Goal: Task Accomplishment & Management: Complete application form

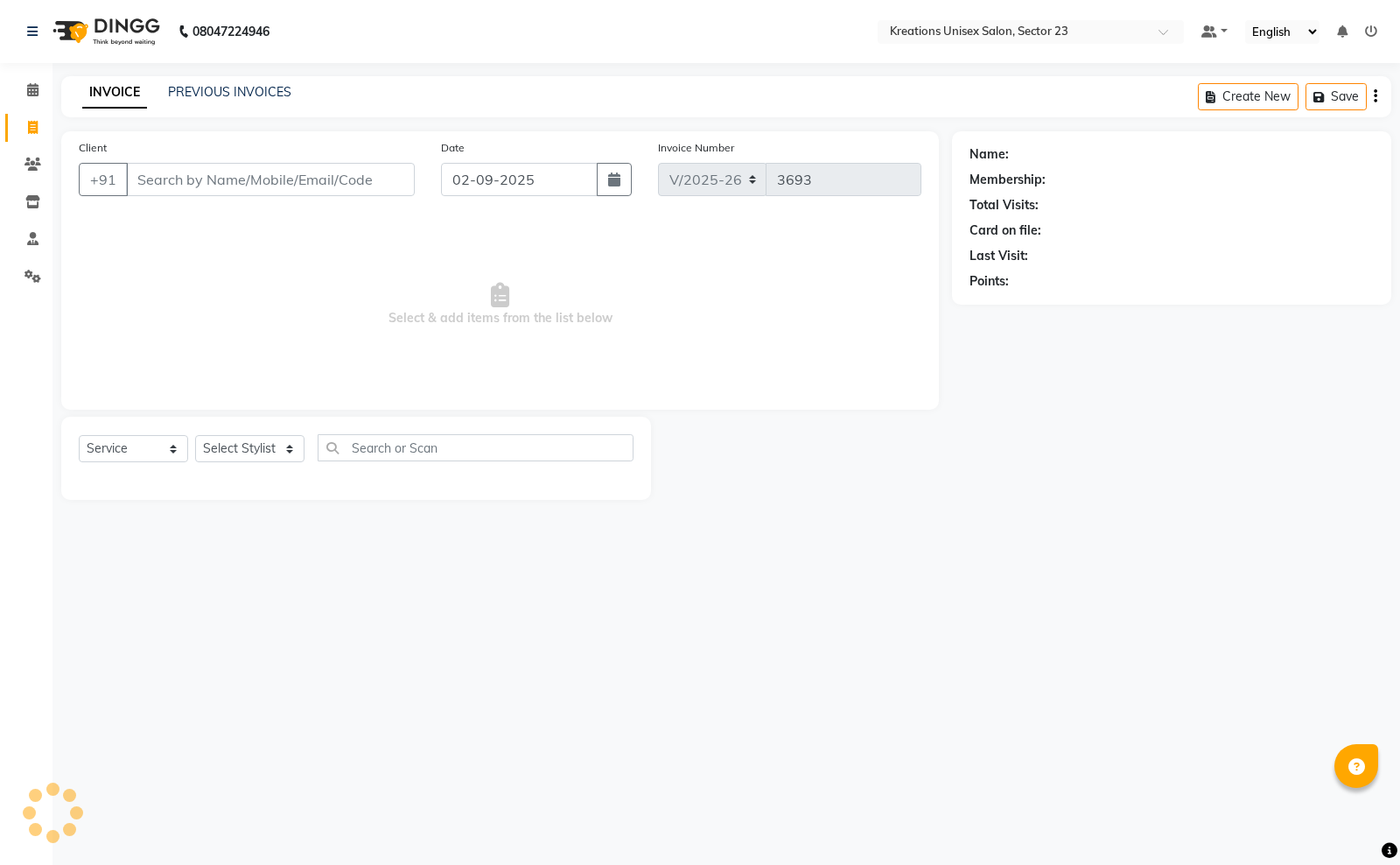
select select "6161"
select select "service"
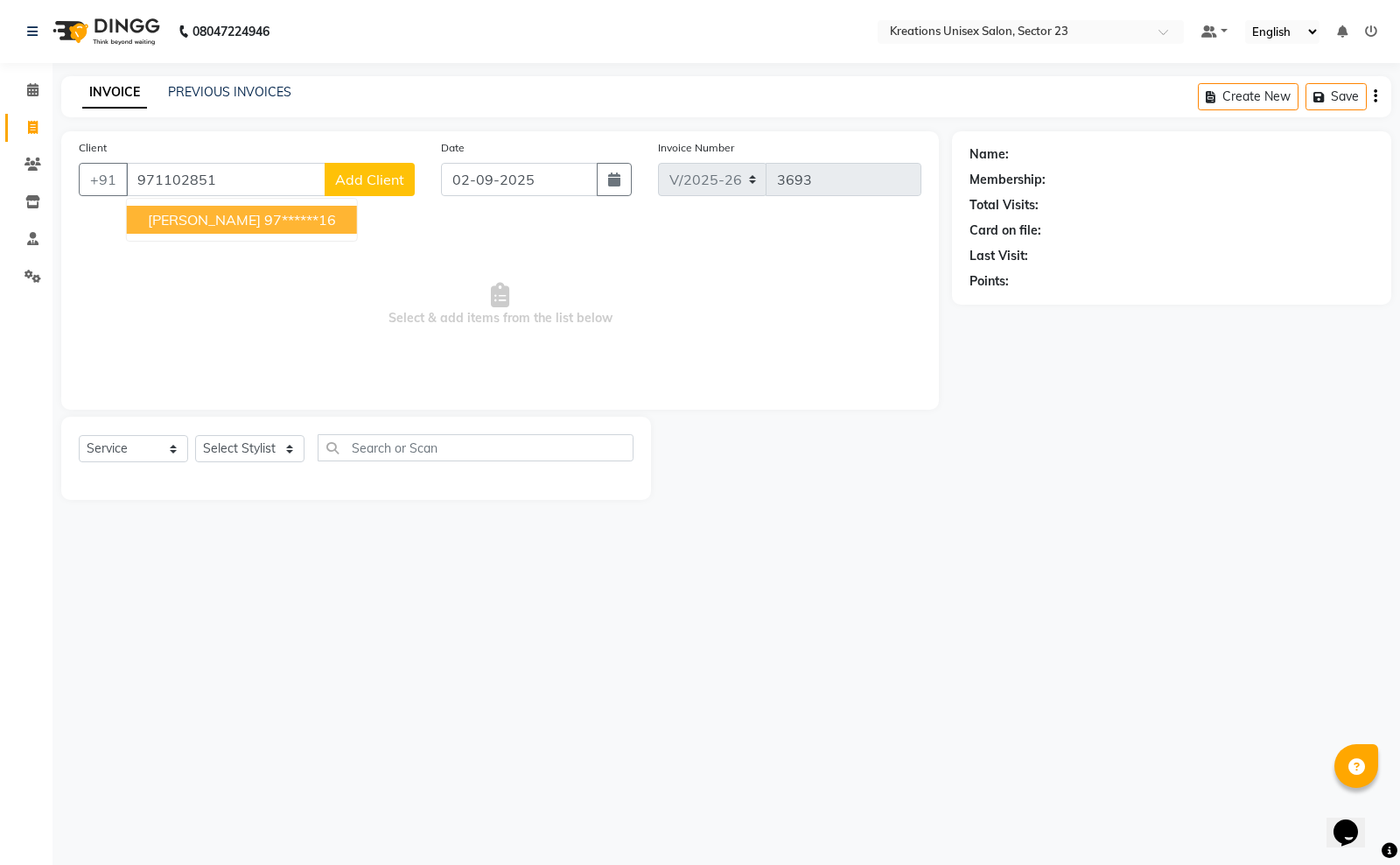
click at [197, 225] on span "[PERSON_NAME]" at bounding box center [204, 219] width 113 height 17
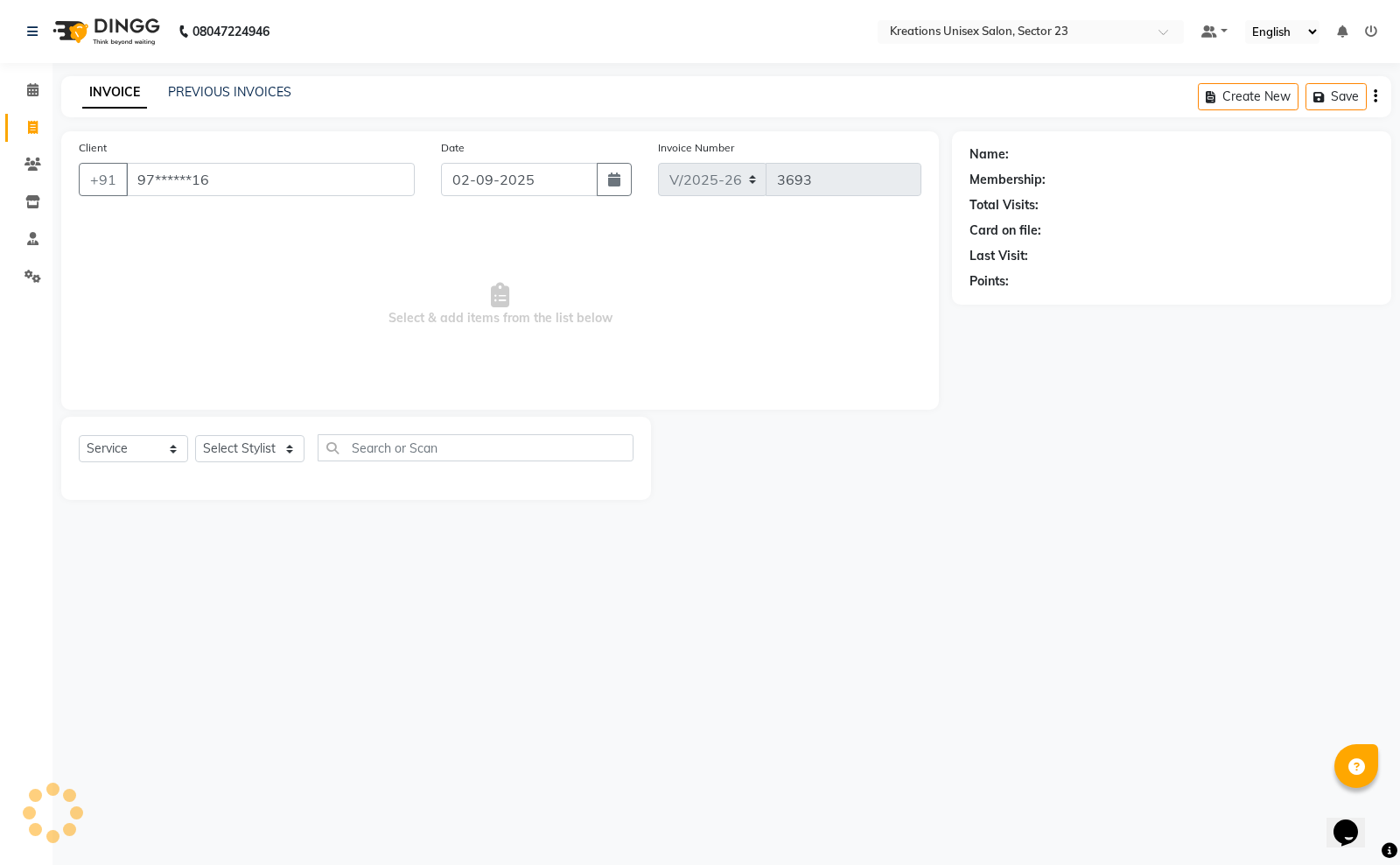
type input "97******16"
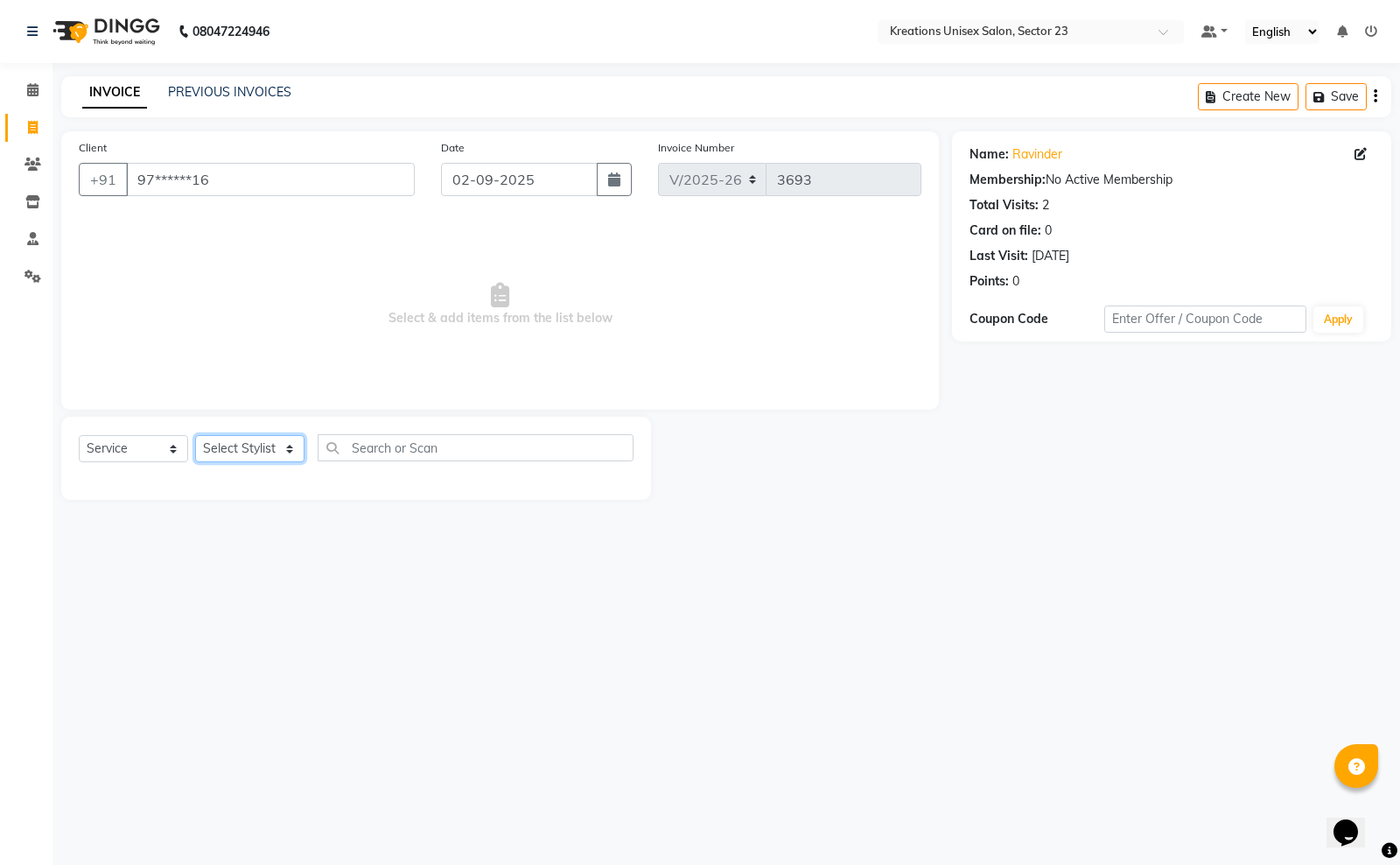
click at [254, 447] on select "Select Stylist [PERSON_NAME] [PERSON_NAME] [PERSON_NAME] Sir [PERSON_NAME] [PER…" at bounding box center [249, 448] width 110 height 27
select select "45413"
click at [195, 435] on select "Select Stylist [PERSON_NAME] [PERSON_NAME] [PERSON_NAME] Sir [PERSON_NAME] [PER…" at bounding box center [249, 448] width 110 height 27
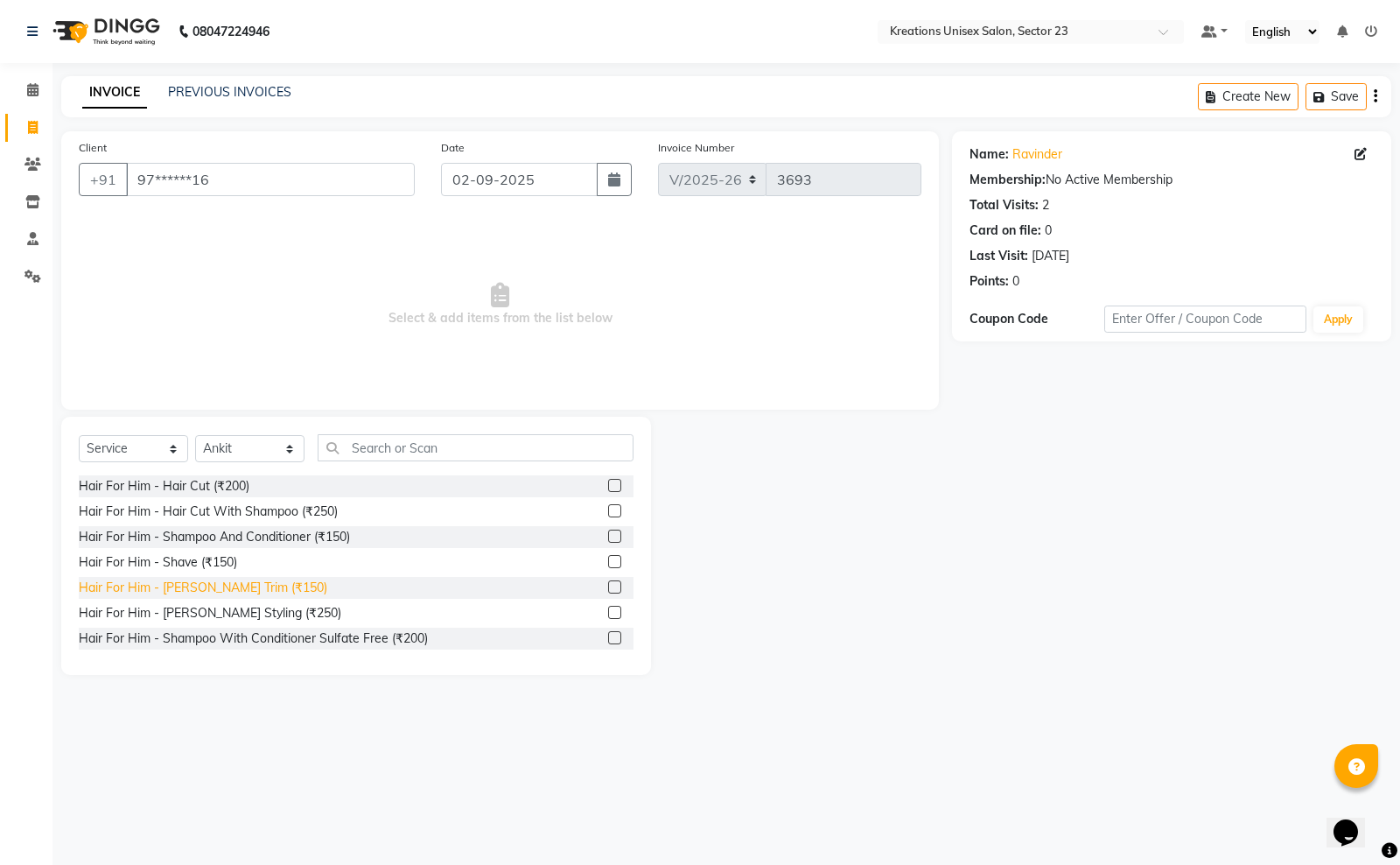
click at [256, 589] on div "Hair For Him - [PERSON_NAME] Trim (₹150)" at bounding box center [203, 588] width 248 height 18
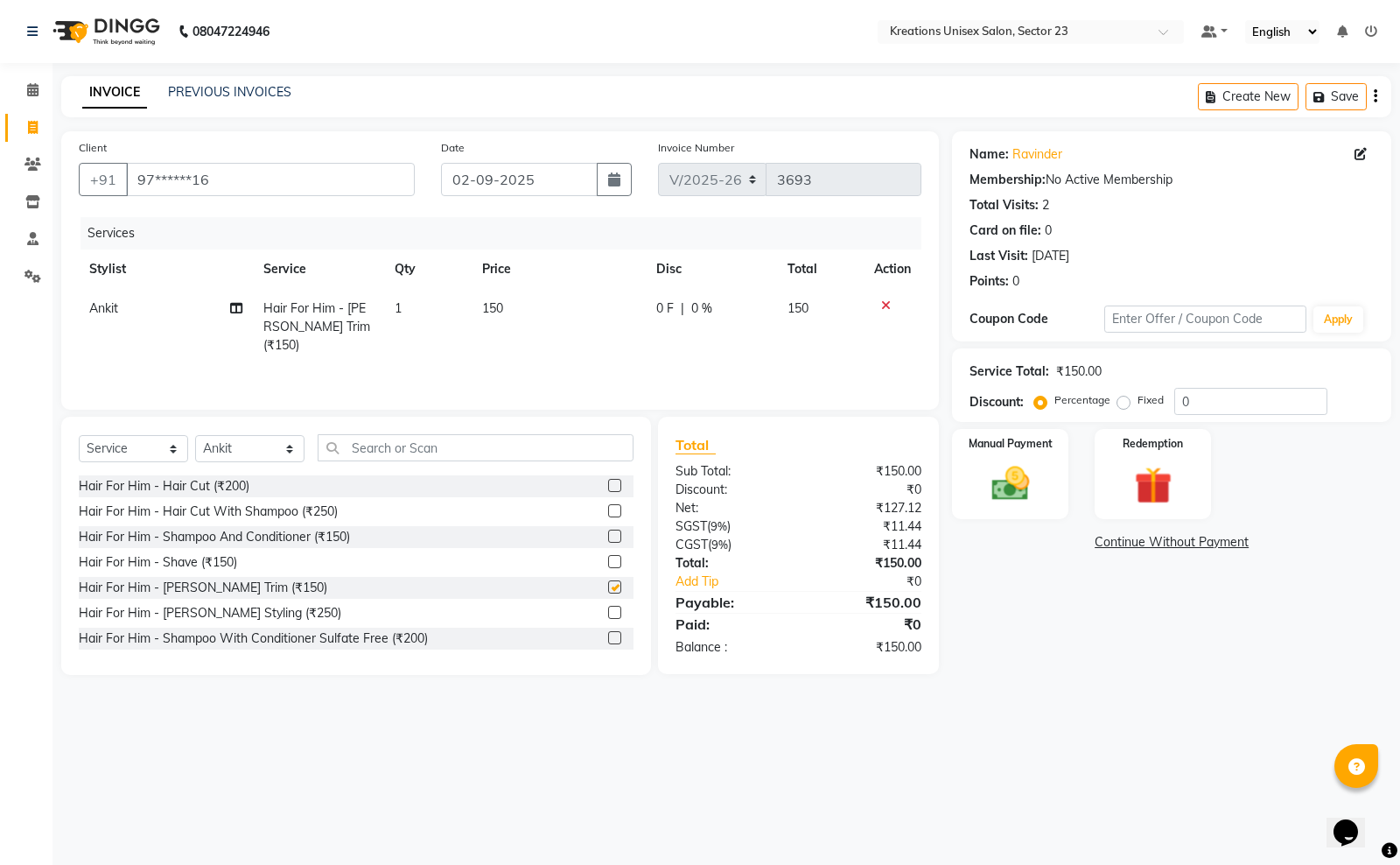
checkbox input "false"
click at [1025, 447] on label "Manual Payment" at bounding box center [1011, 442] width 88 height 16
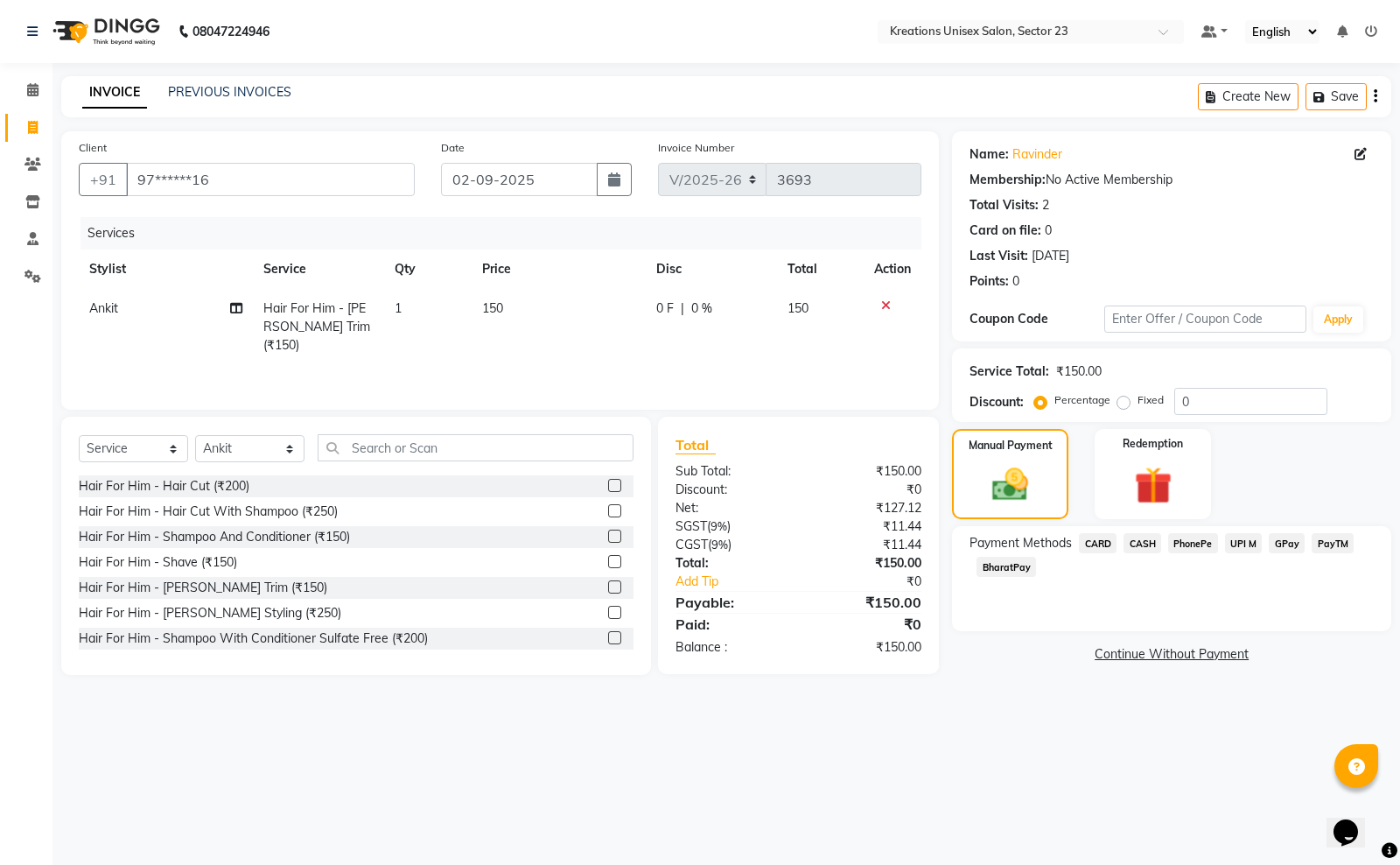
click at [1328, 536] on span "PayTM" at bounding box center [1332, 543] width 42 height 20
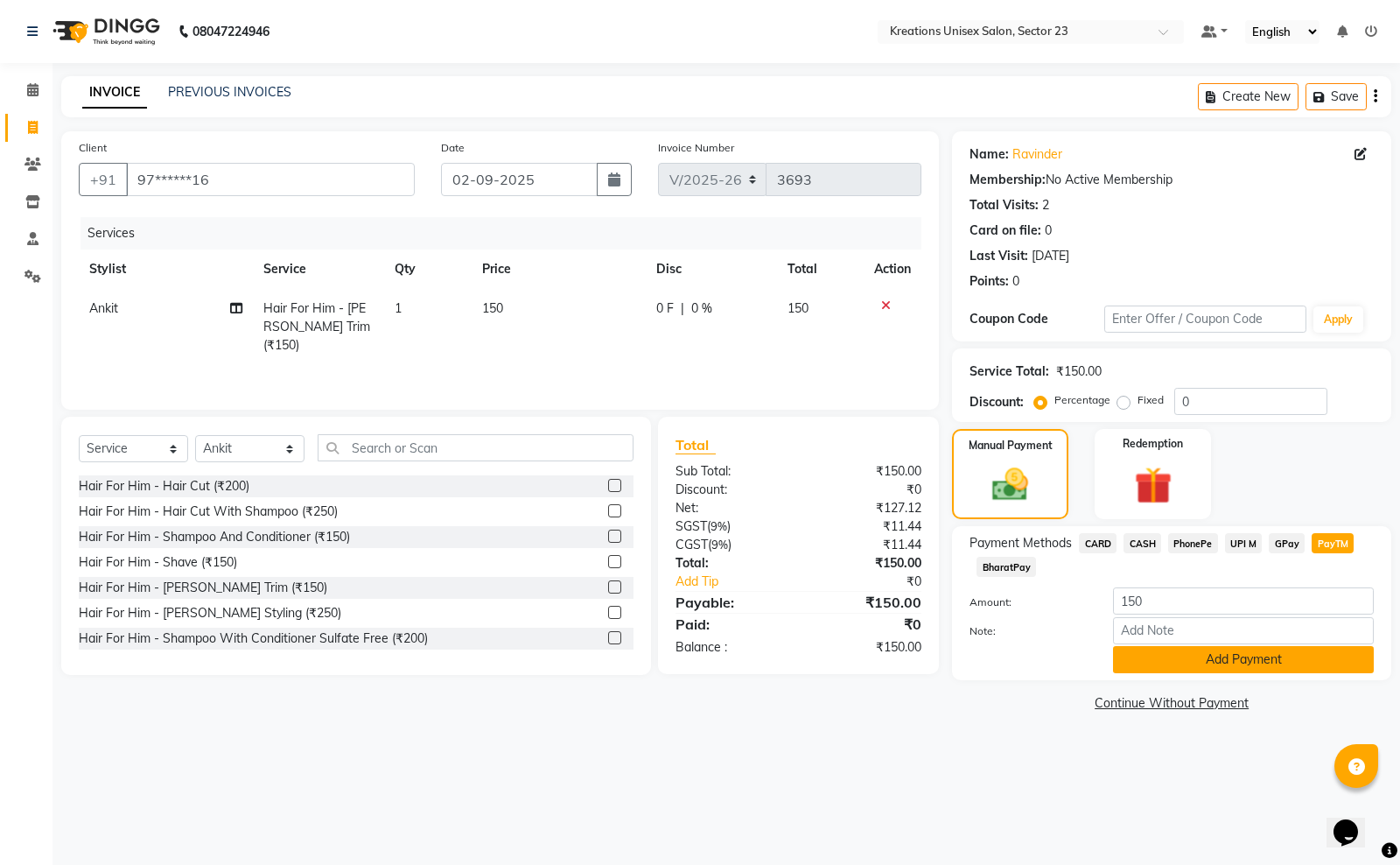
click at [1222, 653] on button "Add Payment" at bounding box center [1243, 659] width 261 height 27
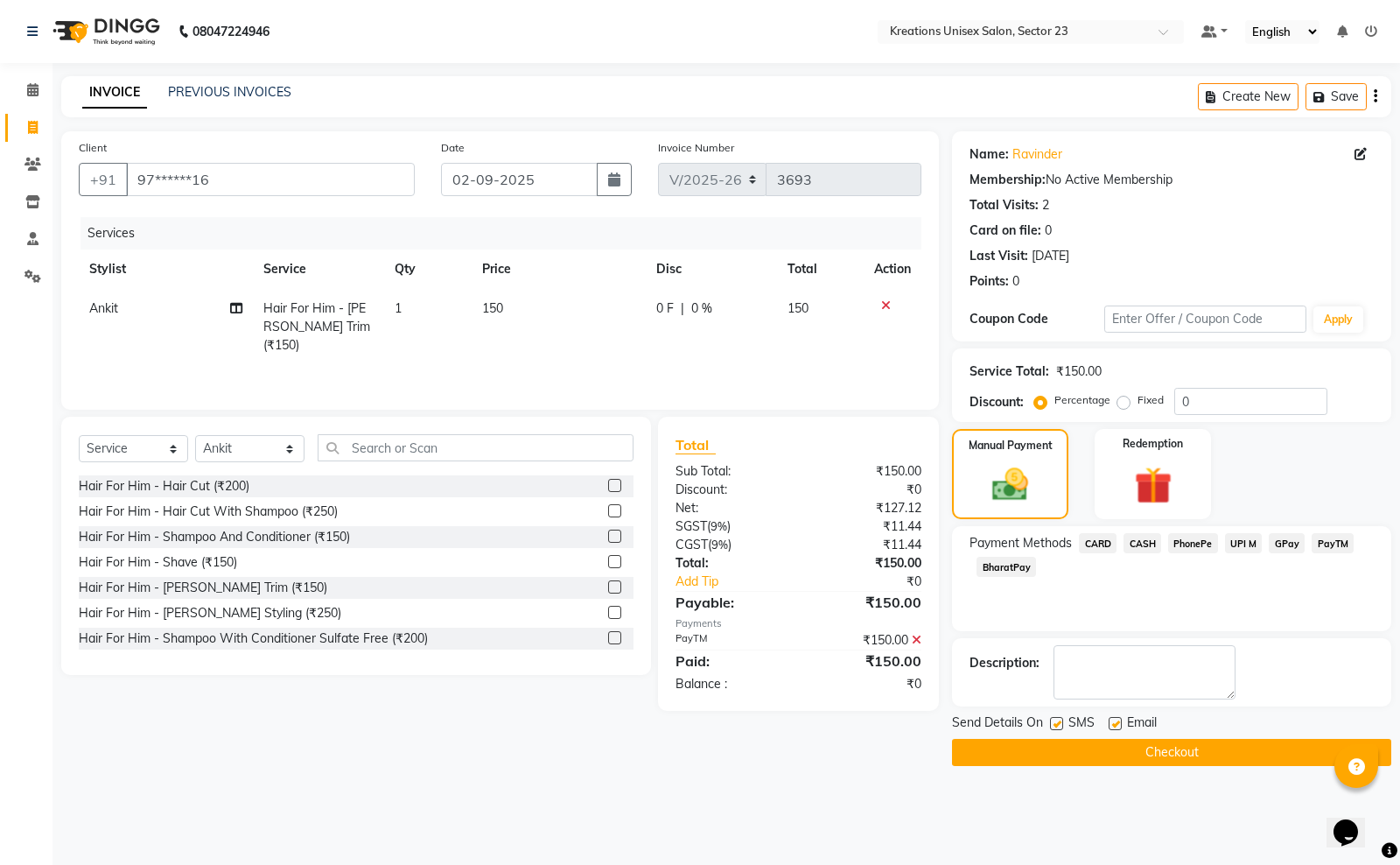
click at [1061, 726] on label at bounding box center [1056, 723] width 13 height 13
click at [1061, 726] on input "checkbox" at bounding box center [1055, 724] width 12 height 12
checkbox input "false"
drag, startPoint x: 1112, startPoint y: 725, endPoint x: 1113, endPoint y: 755, distance: 30.0
click at [1112, 728] on label at bounding box center [1115, 723] width 13 height 13
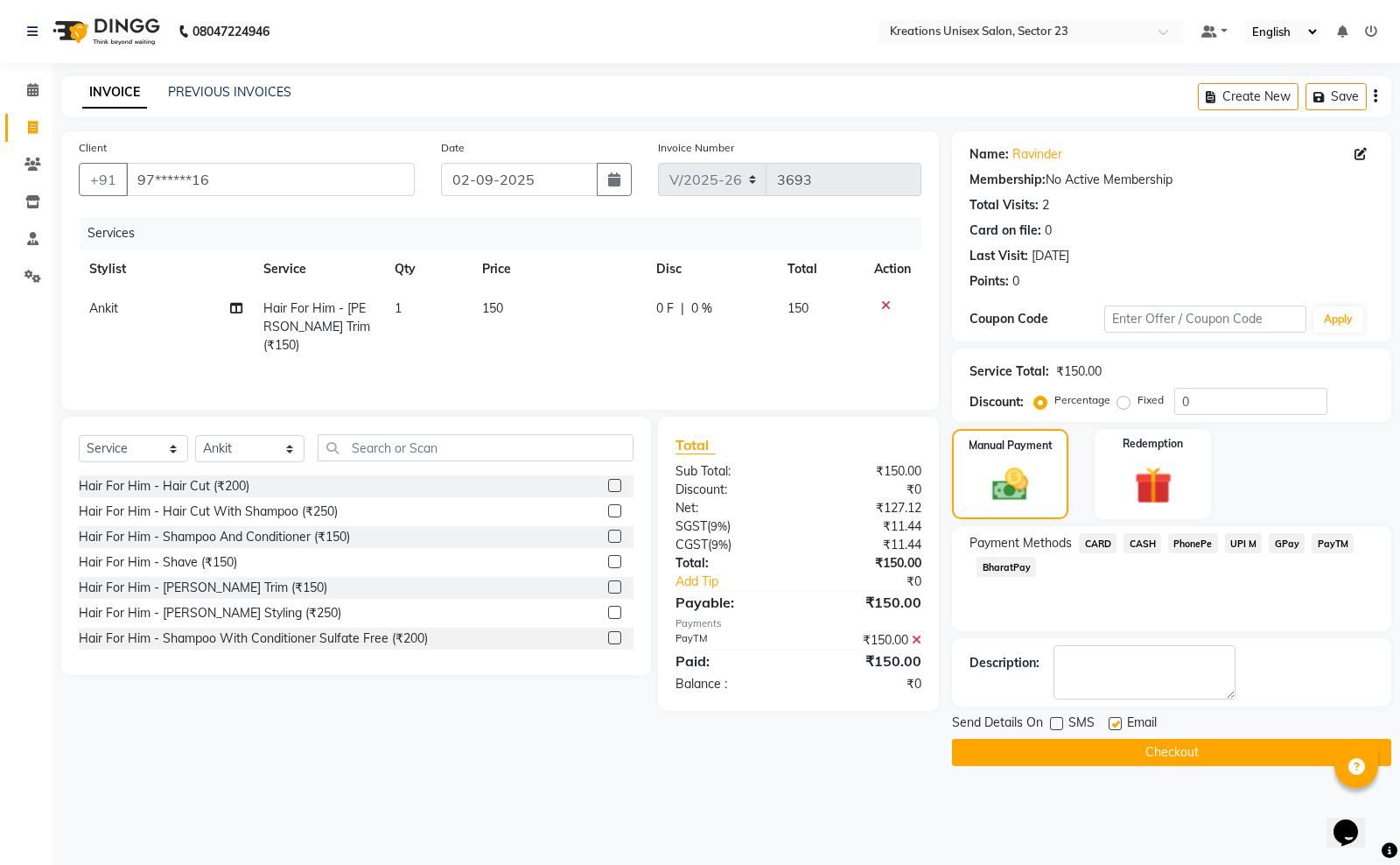
click at [1112, 728] on input "checkbox" at bounding box center [1114, 724] width 12 height 12
checkbox input "false"
click at [1113, 755] on button "Checkout" at bounding box center [1171, 752] width 439 height 27
